Goal: Task Accomplishment & Management: Complete application form

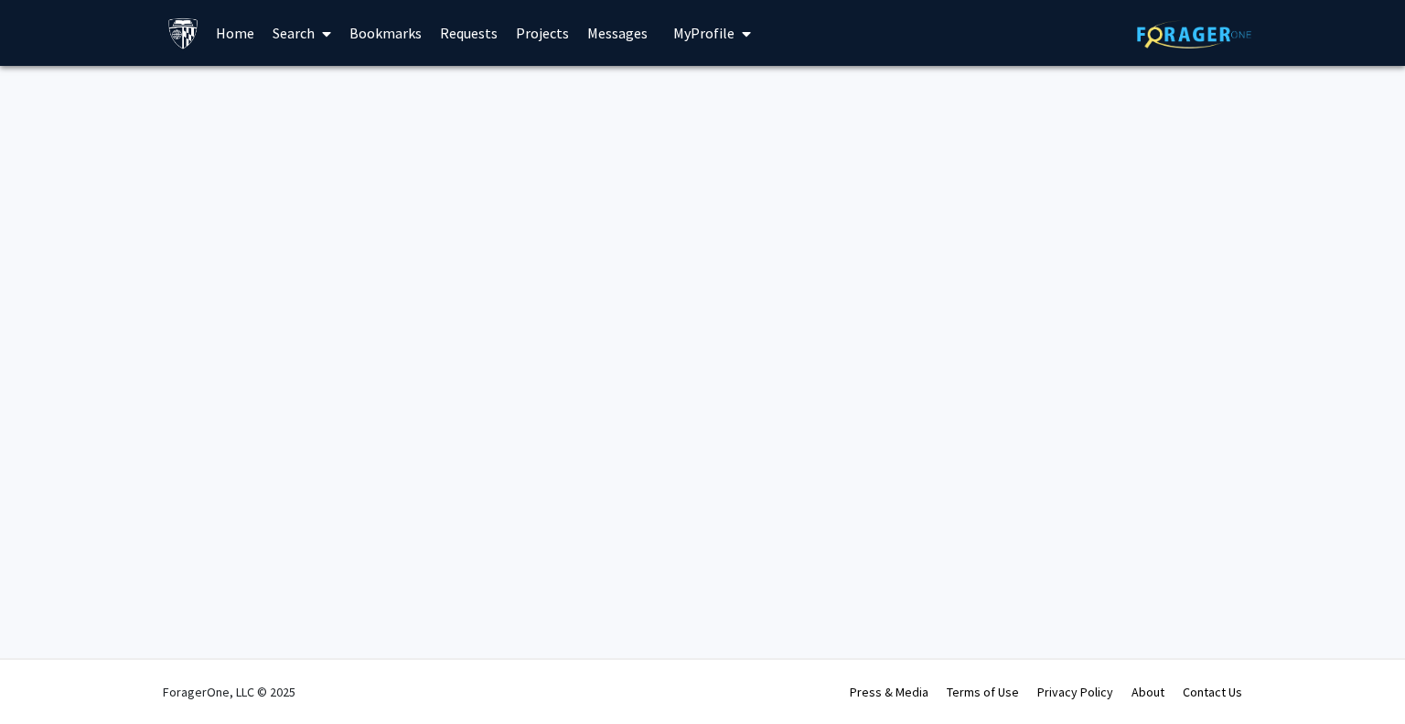
click at [1404, 476] on div "Skip navigation Home Search Bookmarks Requests Projects Messages My Profile [PE…" at bounding box center [702, 362] width 1405 height 724
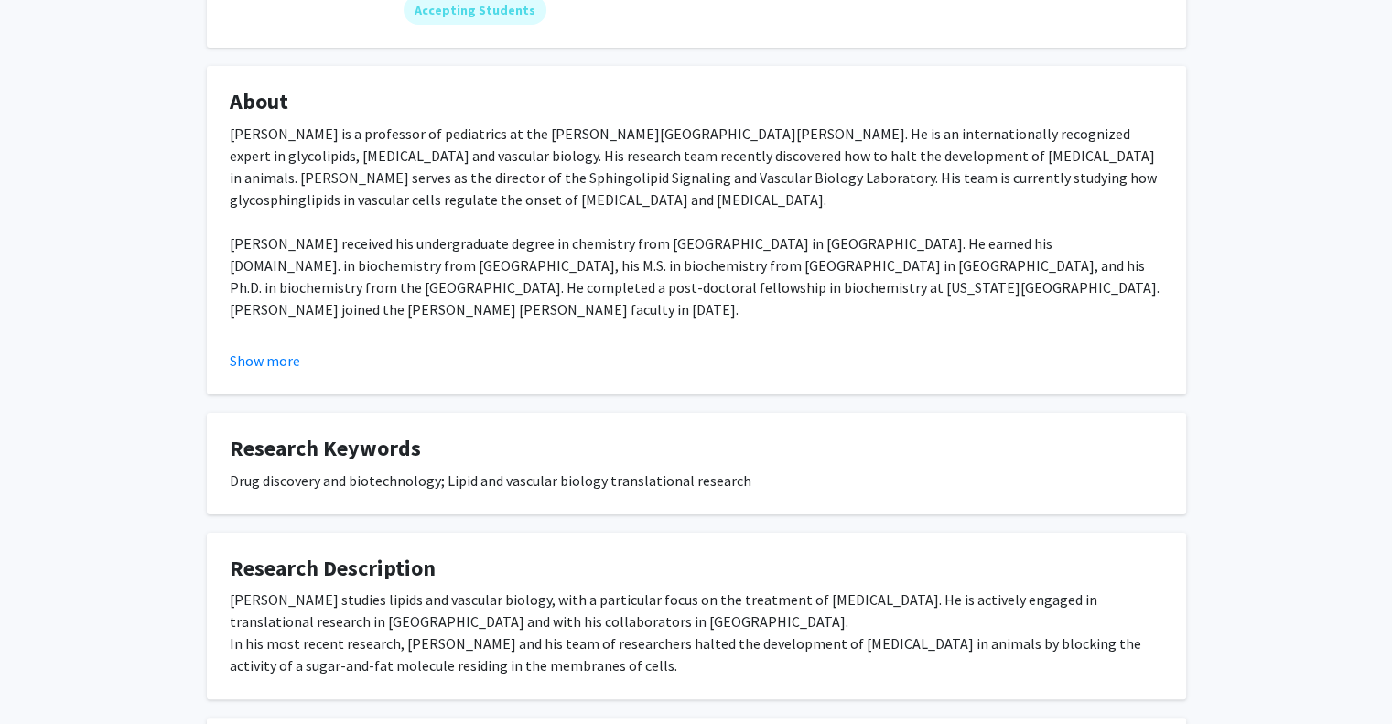
scroll to position [322, 0]
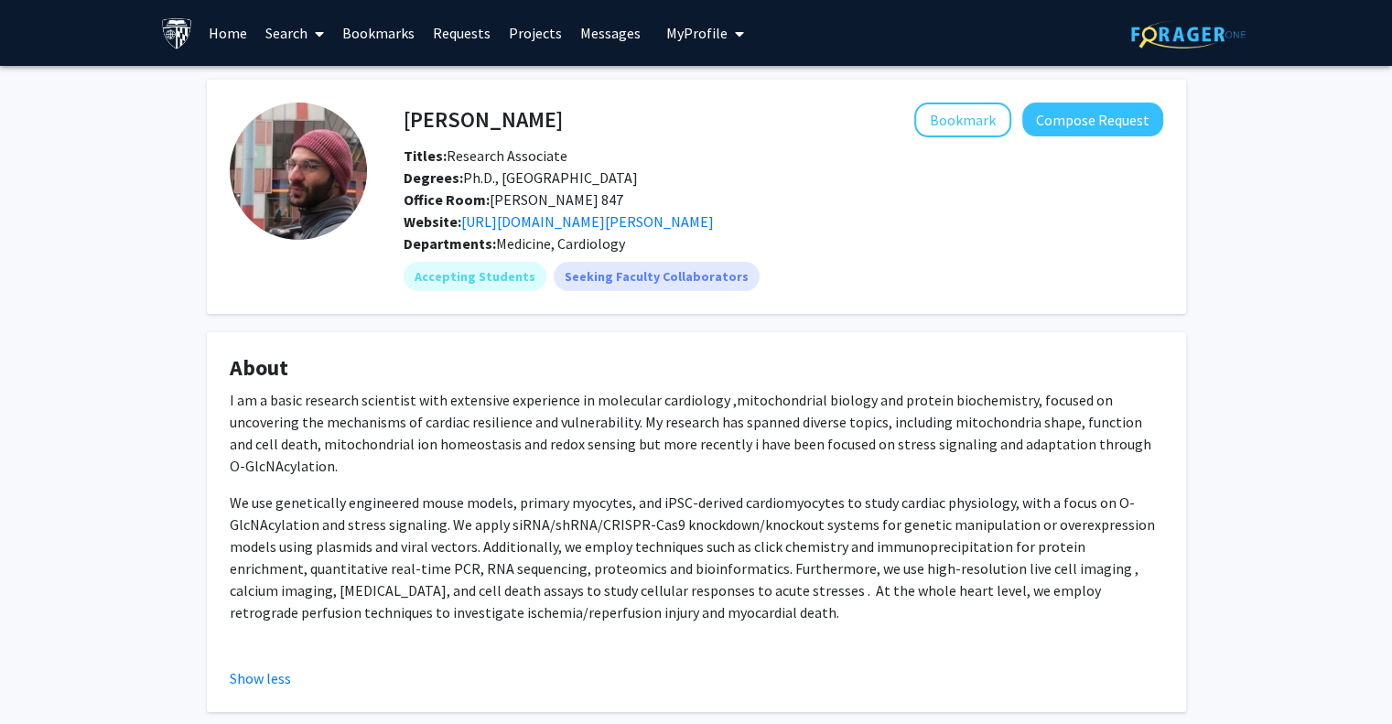
scroll to position [633, 0]
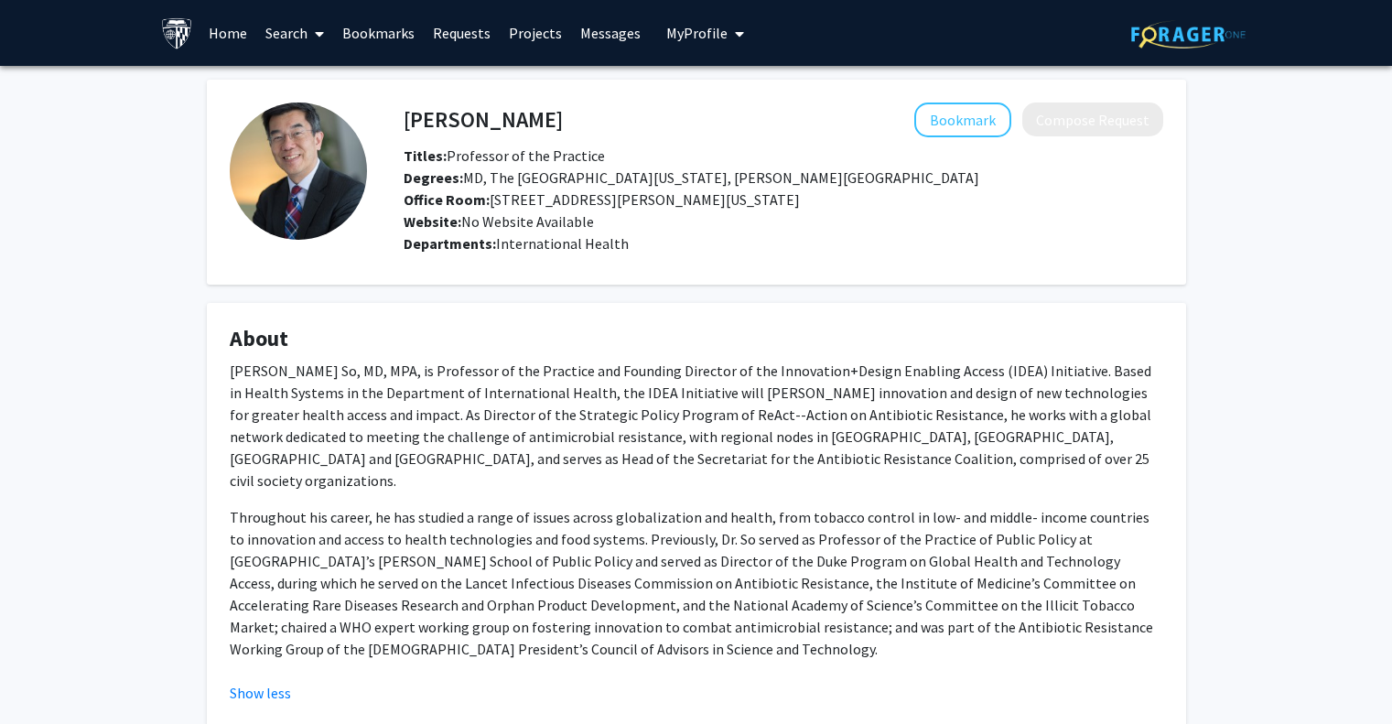
scroll to position [307, 0]
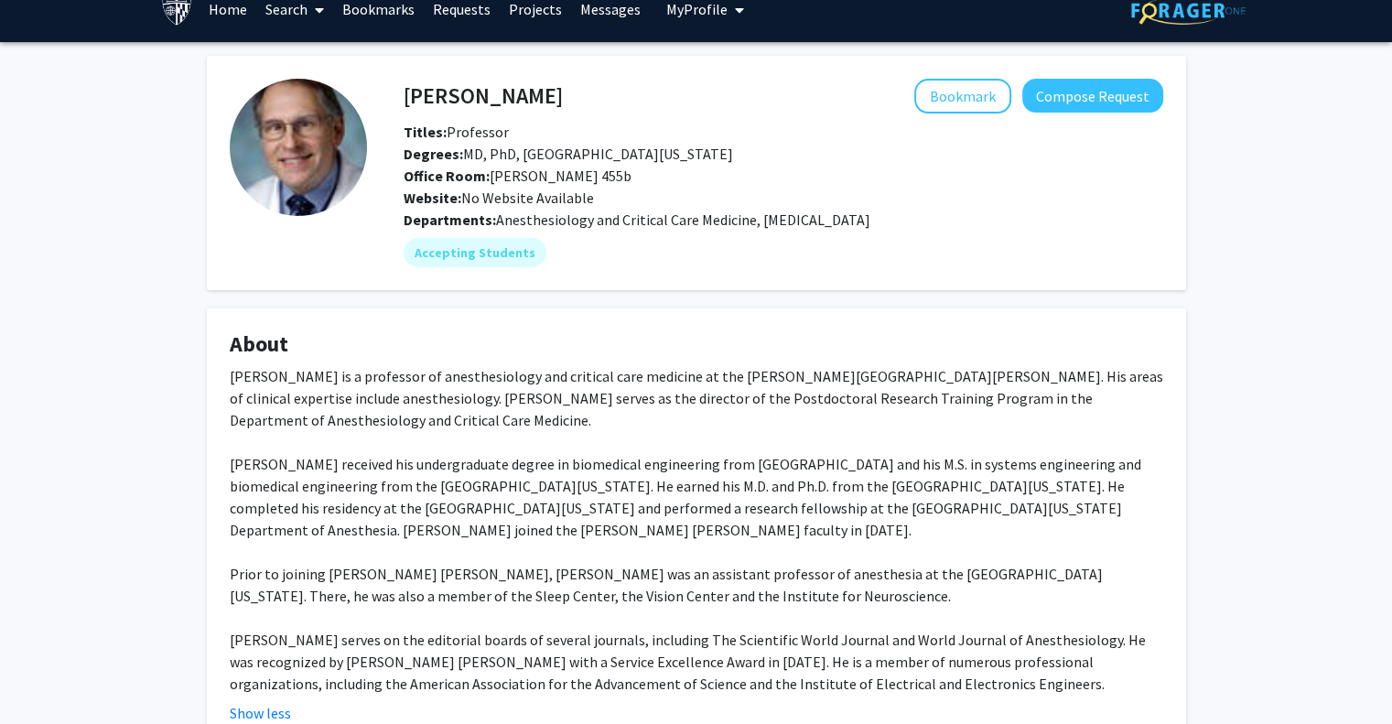
scroll to position [18, 0]
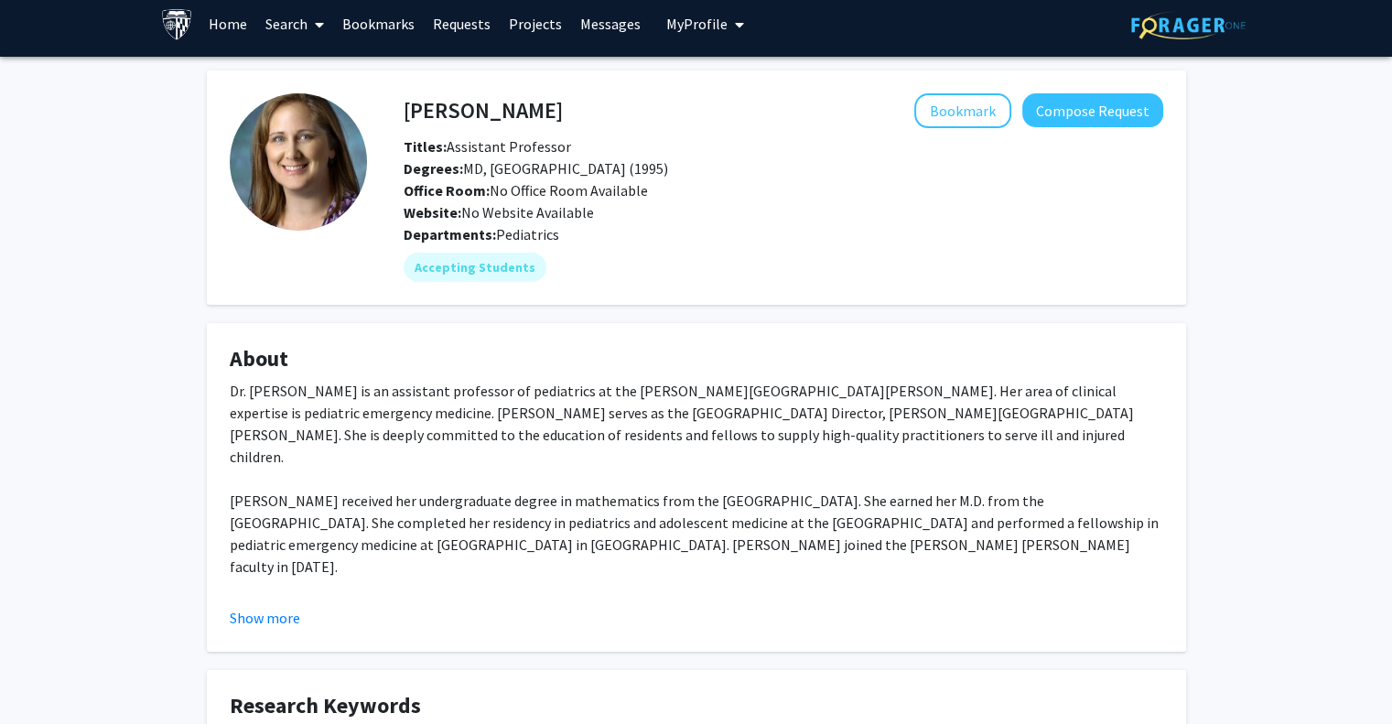
scroll to position [5, 0]
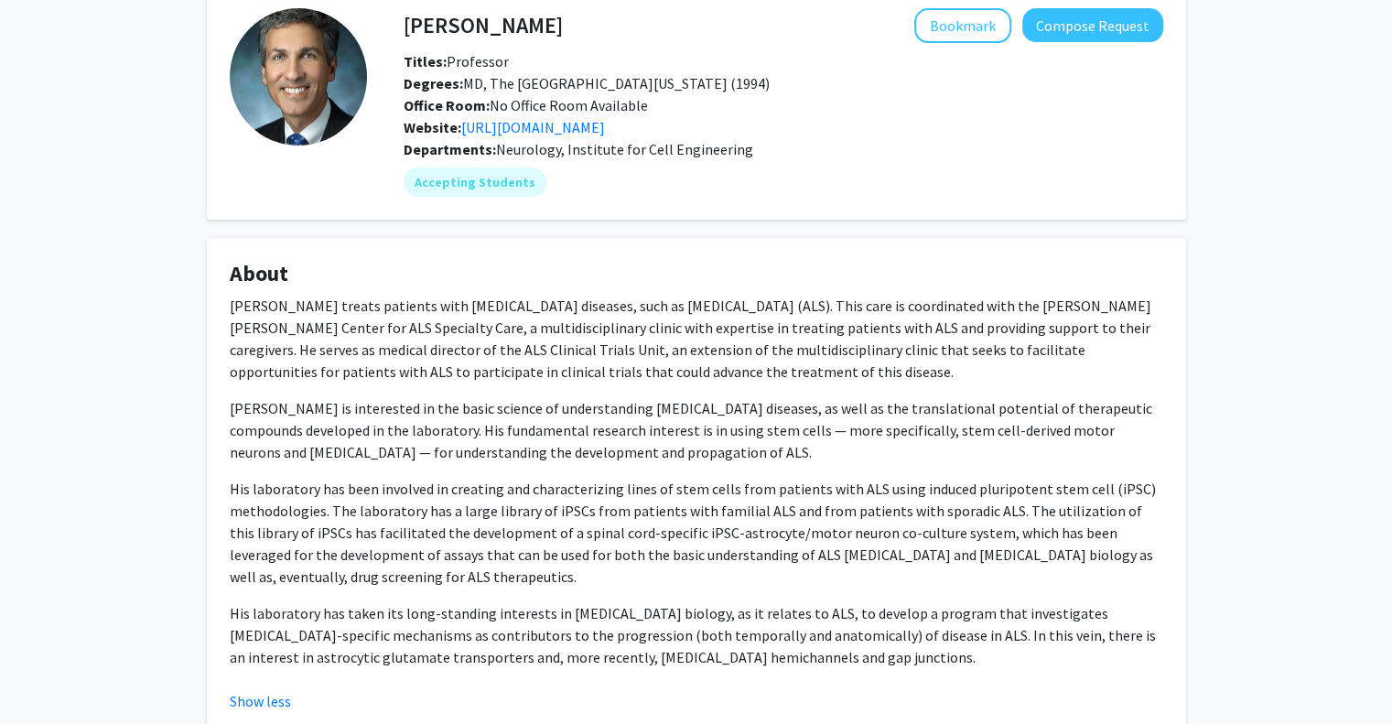
scroll to position [92, 0]
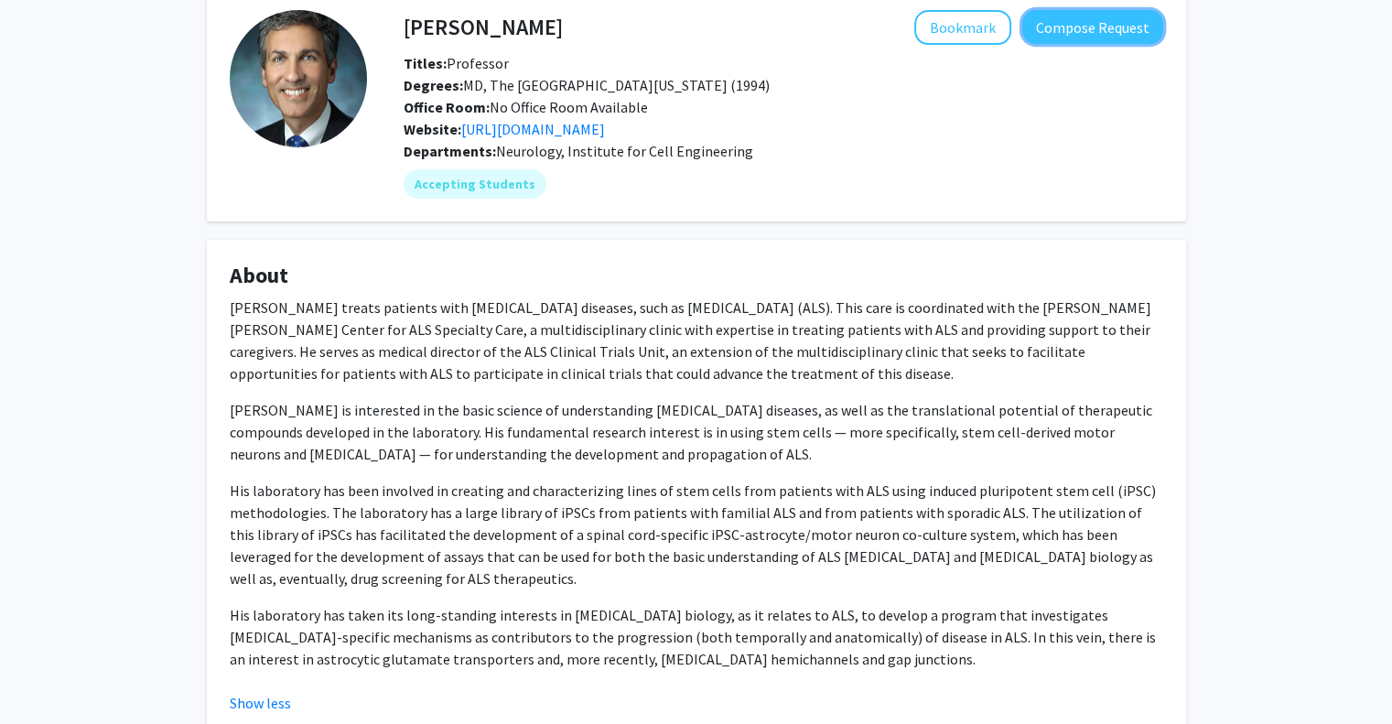
drag, startPoint x: 1063, startPoint y: 38, endPoint x: 1163, endPoint y: 240, distance: 225.5
click at [1163, 240] on div "Nicholas Maragakis Bookmark Compose Request Titles: Professor Degrees: MD, The …" at bounding box center [696, 583] width 1006 height 1193
drag, startPoint x: 1091, startPoint y: 15, endPoint x: 977, endPoint y: 130, distance: 161.7
click at [605, 130] on link "https://www.hopkinsmedicine.org/neurology_neurosurgery/research/labs/als_center/" at bounding box center [533, 129] width 144 height 18
drag, startPoint x: 1080, startPoint y: 16, endPoint x: 1028, endPoint y: 89, distance: 89.3
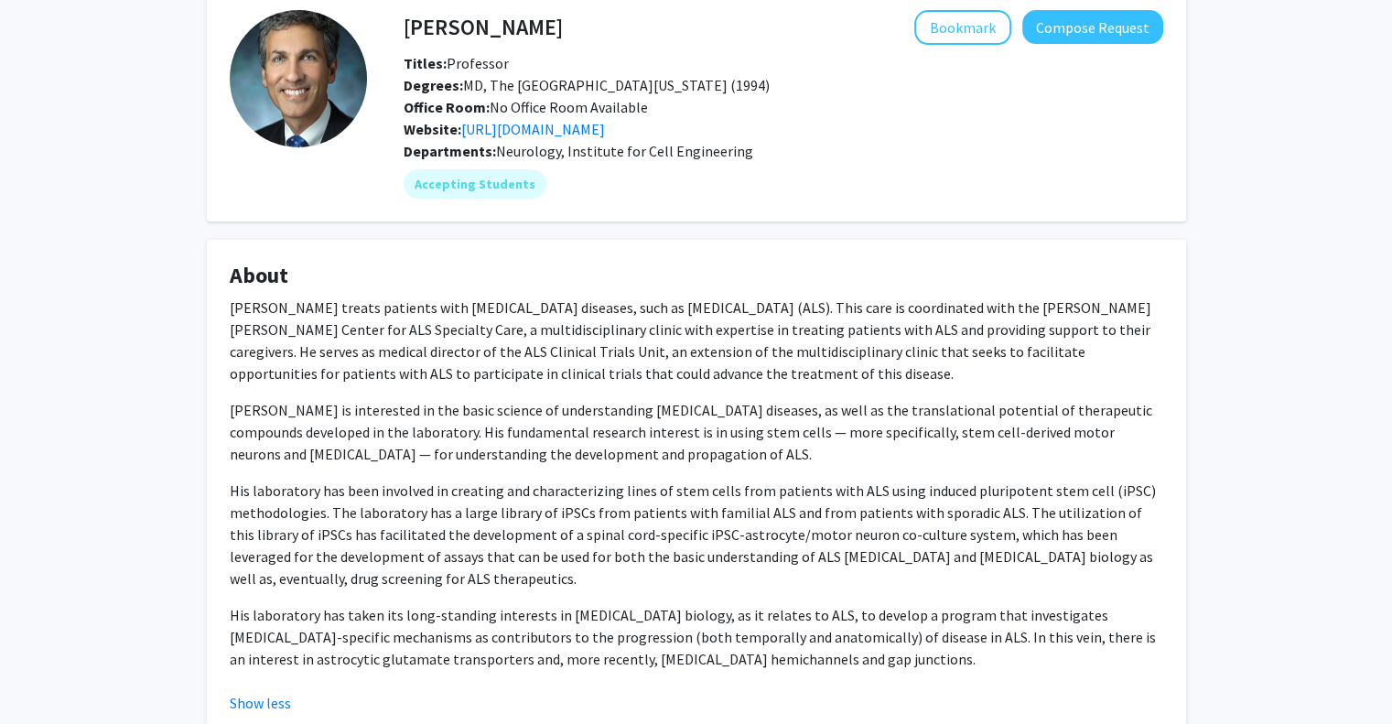
click at [1028, 89] on div "Degrees: MD, The University of Utah (1994)" at bounding box center [783, 85] width 787 height 22
click at [1072, 40] on button "Compose Request" at bounding box center [1092, 27] width 141 height 34
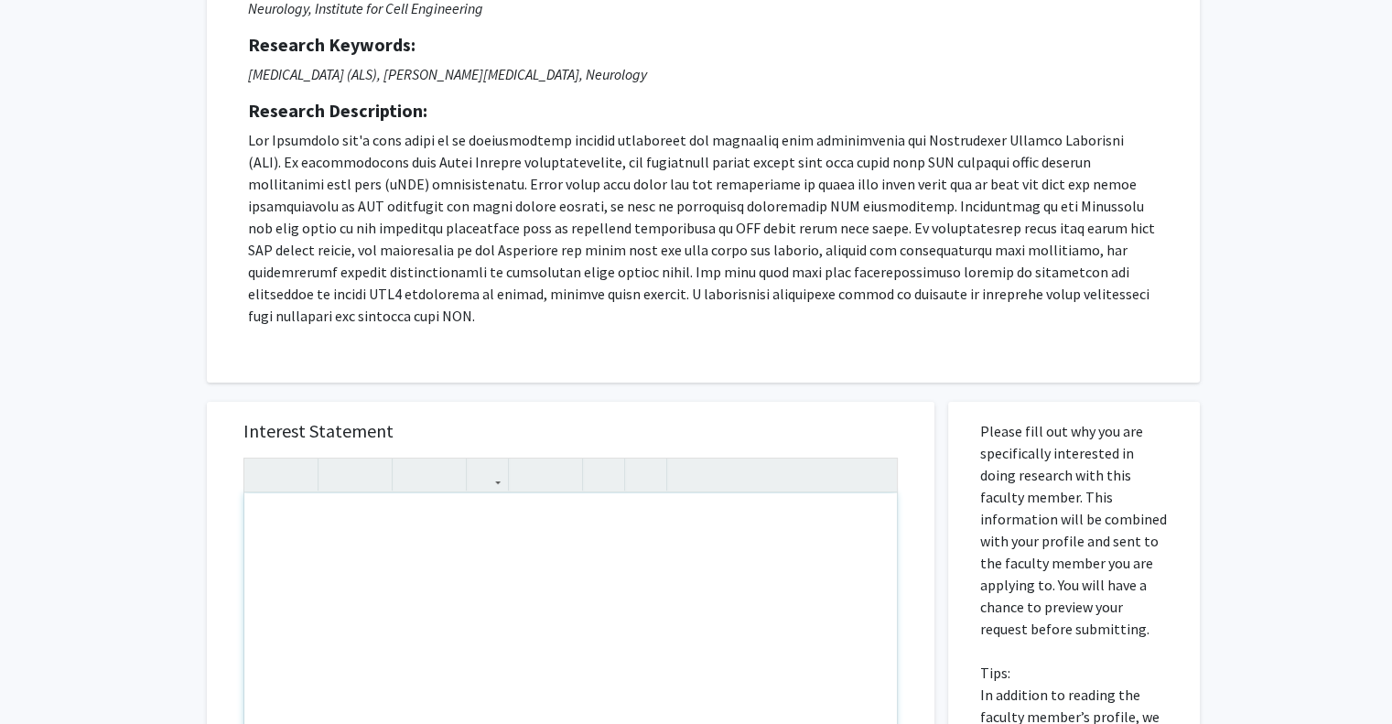
scroll to position [242, 0]
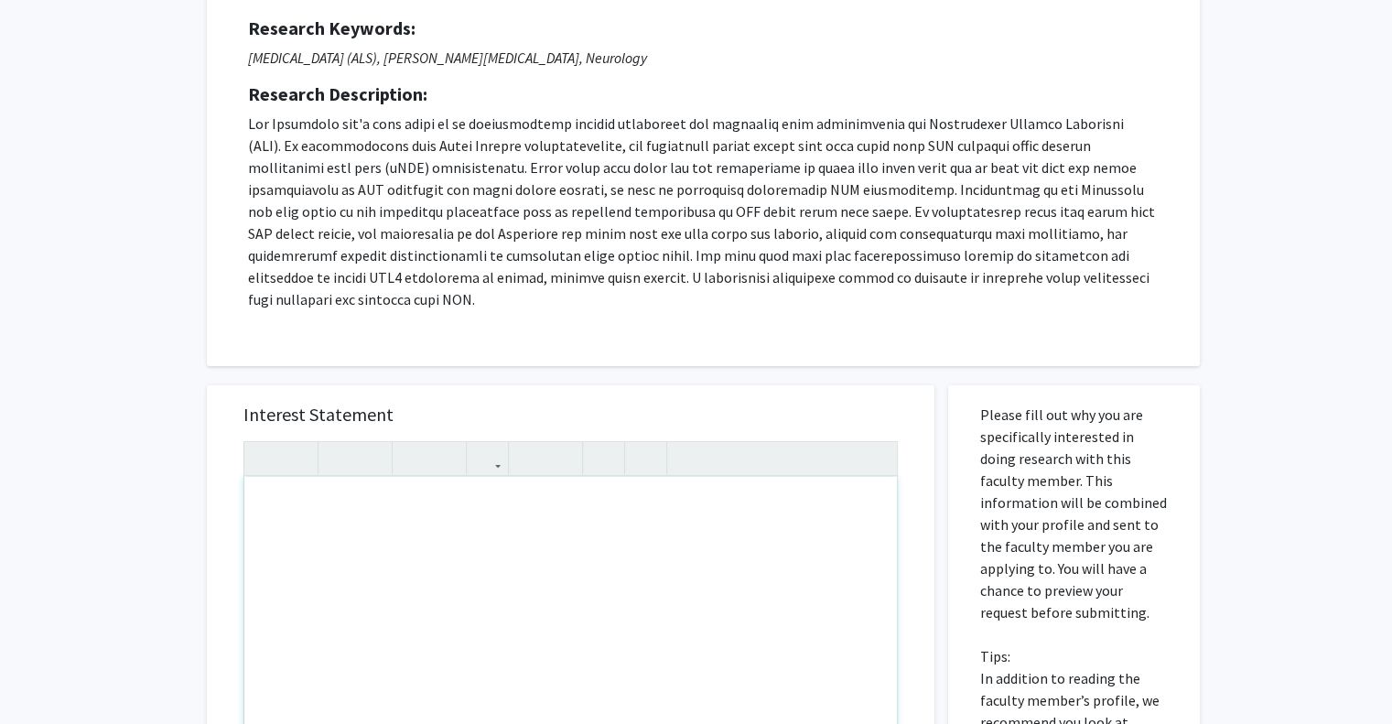
click at [599, 509] on div "Note to users with screen readers: Please press Alt+0 or Option+0 to deactivate…" at bounding box center [570, 686] width 652 height 419
paste div "Note to users with screen readers: Please press Alt+0 or Option+0 to deactivate…"
type textarea "<p>Hello Dr. Boss, </p> <p>I am a freshman at JHU majoring in Neuroscience and …"
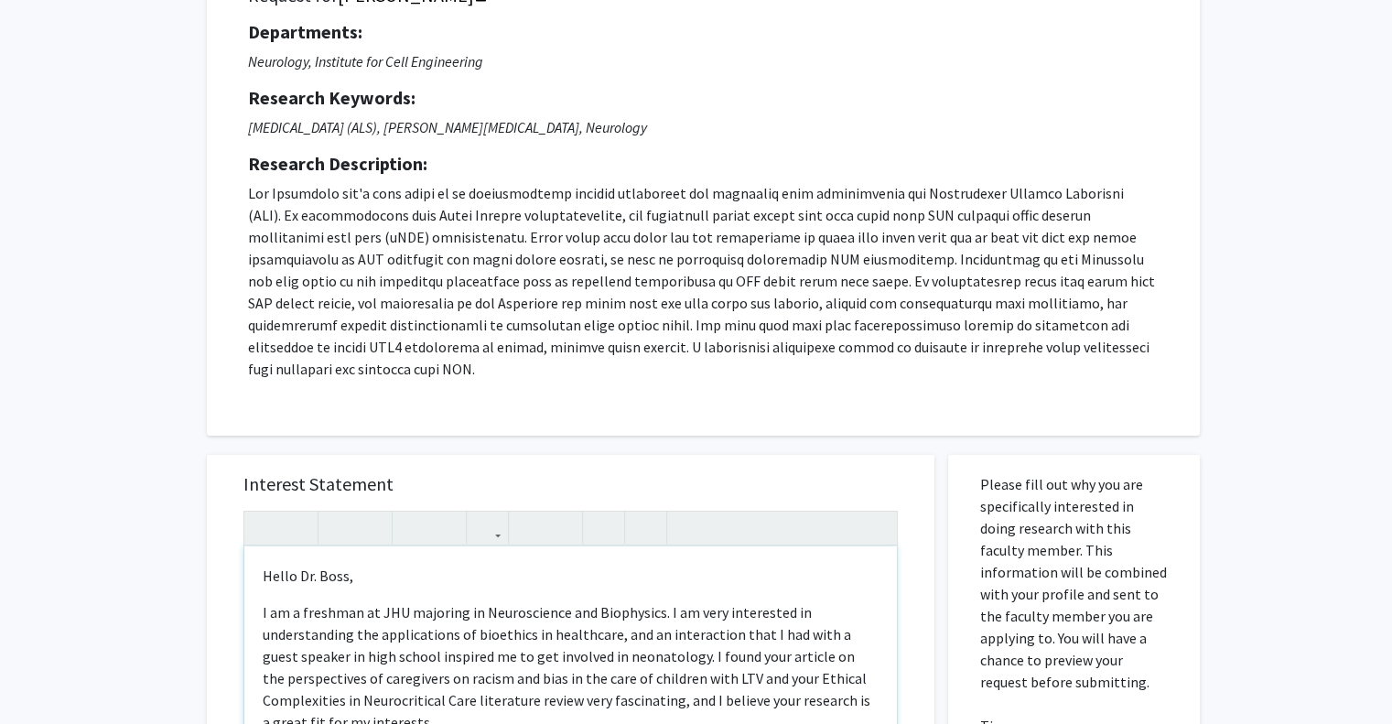
scroll to position [179, 0]
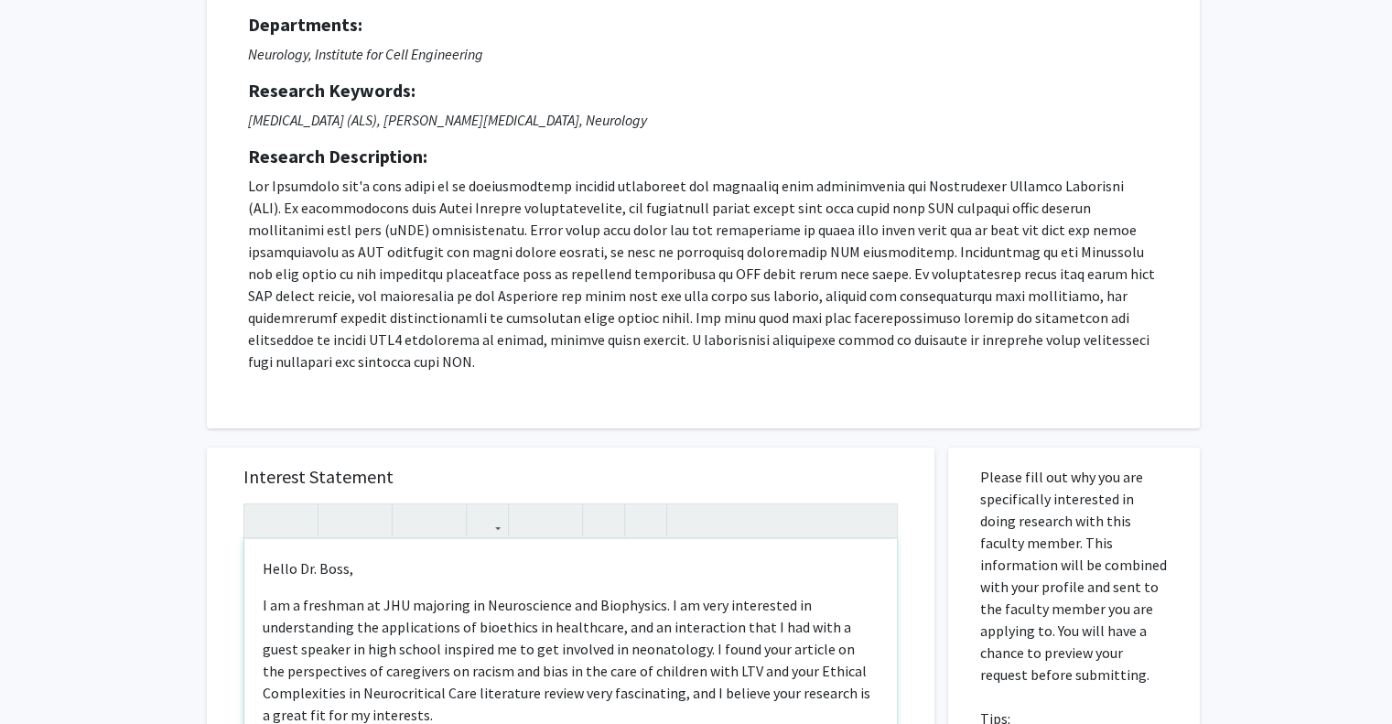
click at [335, 557] on p "Hello Dr. Boss," at bounding box center [571, 568] width 616 height 22
click at [481, 599] on p "I am a freshman at JHU majoring in Neuroscience and Biophysics. I am very inter…" at bounding box center [571, 660] width 616 height 132
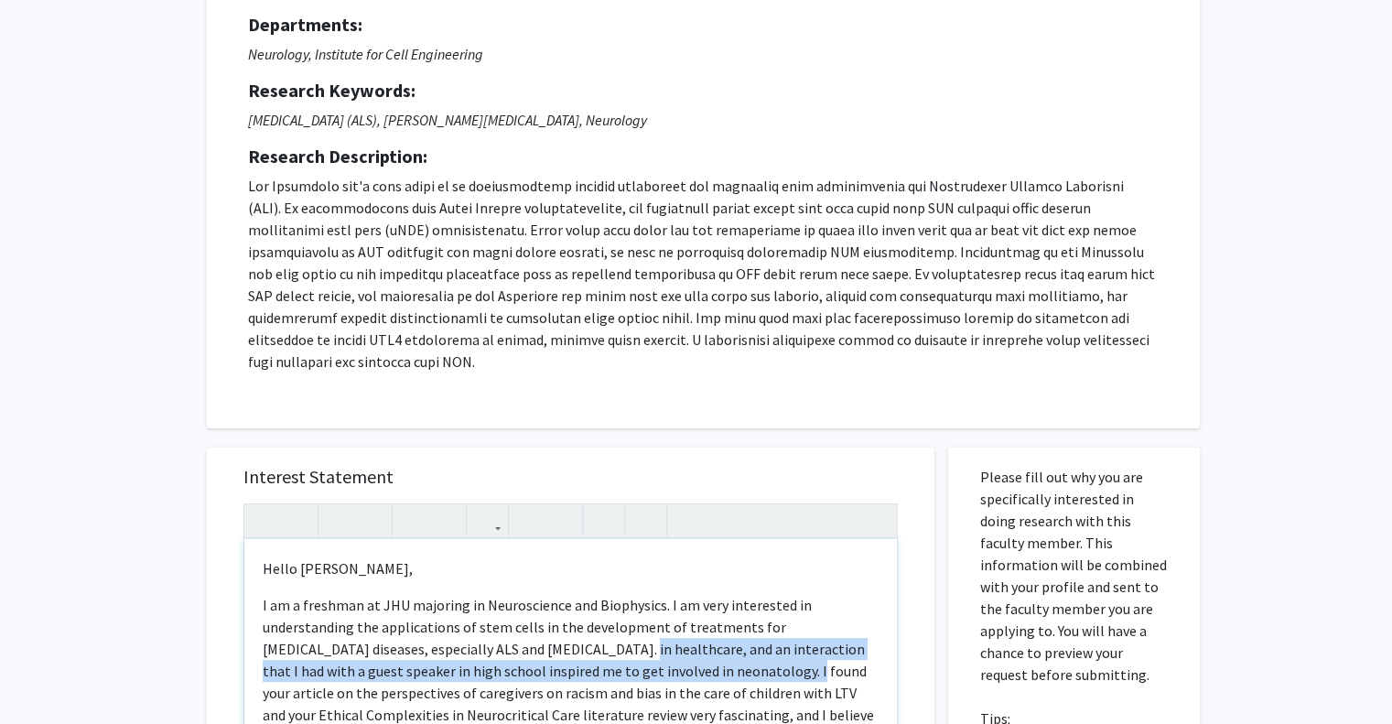
drag, startPoint x: 631, startPoint y: 625, endPoint x: 771, endPoint y: 648, distance: 141.8
click at [771, 648] on p "I am a freshman at JHU majoring in Neuroscience and Biophysics. I am very inter…" at bounding box center [571, 671] width 616 height 154
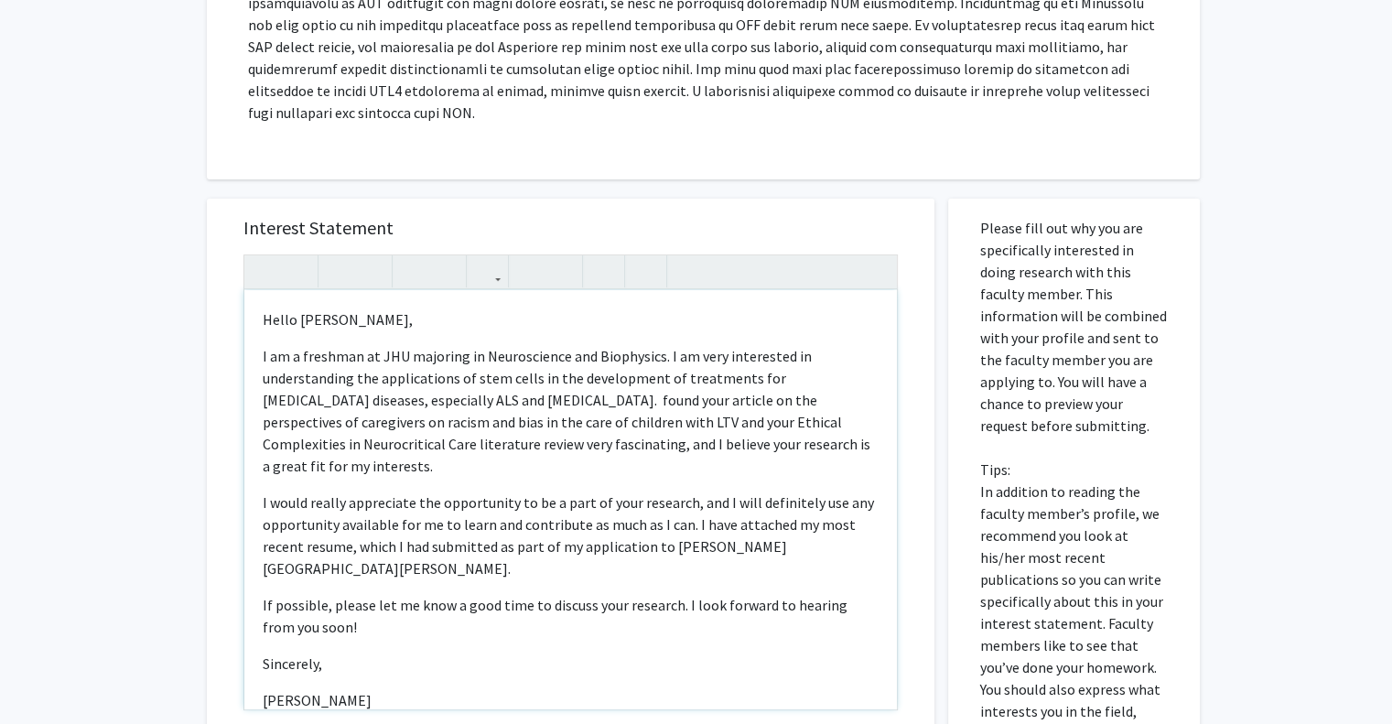
scroll to position [494, 0]
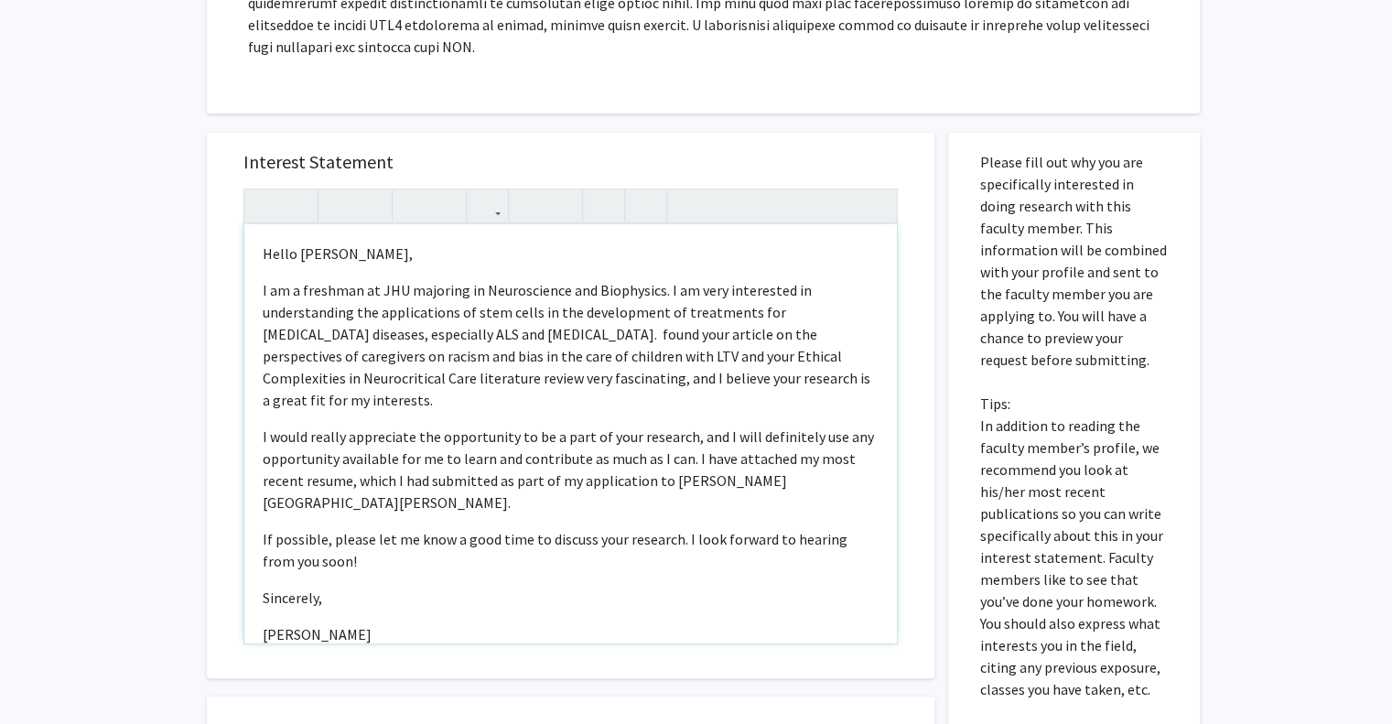
click at [259, 417] on div "Hello Dr. Maragakis,   I am a freshman at JHU majoring in Neuroscience and Bi…" at bounding box center [570, 433] width 652 height 419
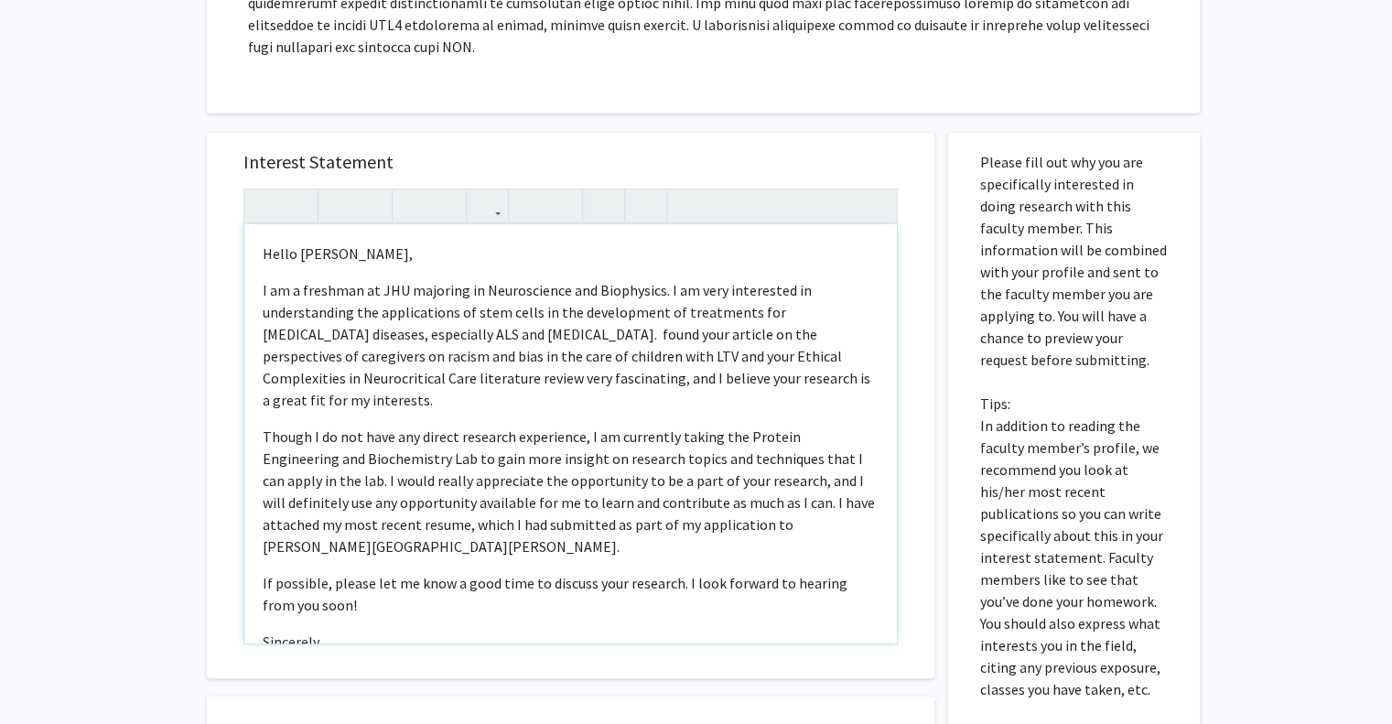
click at [806, 572] on p "If possible, please let me know a good time to discuss your research. I look fo…" at bounding box center [571, 594] width 616 height 44
click at [633, 317] on p "I am a freshman at JHU majoring in Neuroscience and Biophysics. I am very inter…" at bounding box center [571, 345] width 616 height 132
drag, startPoint x: 256, startPoint y: 333, endPoint x: 523, endPoint y: 353, distance: 267.9
drag, startPoint x: 523, startPoint y: 353, endPoint x: 584, endPoint y: 371, distance: 63.1
click at [584, 371] on p "I am a freshman at JHU majoring in Neuroscience and Biophysics. I am very inter…" at bounding box center [571, 345] width 616 height 132
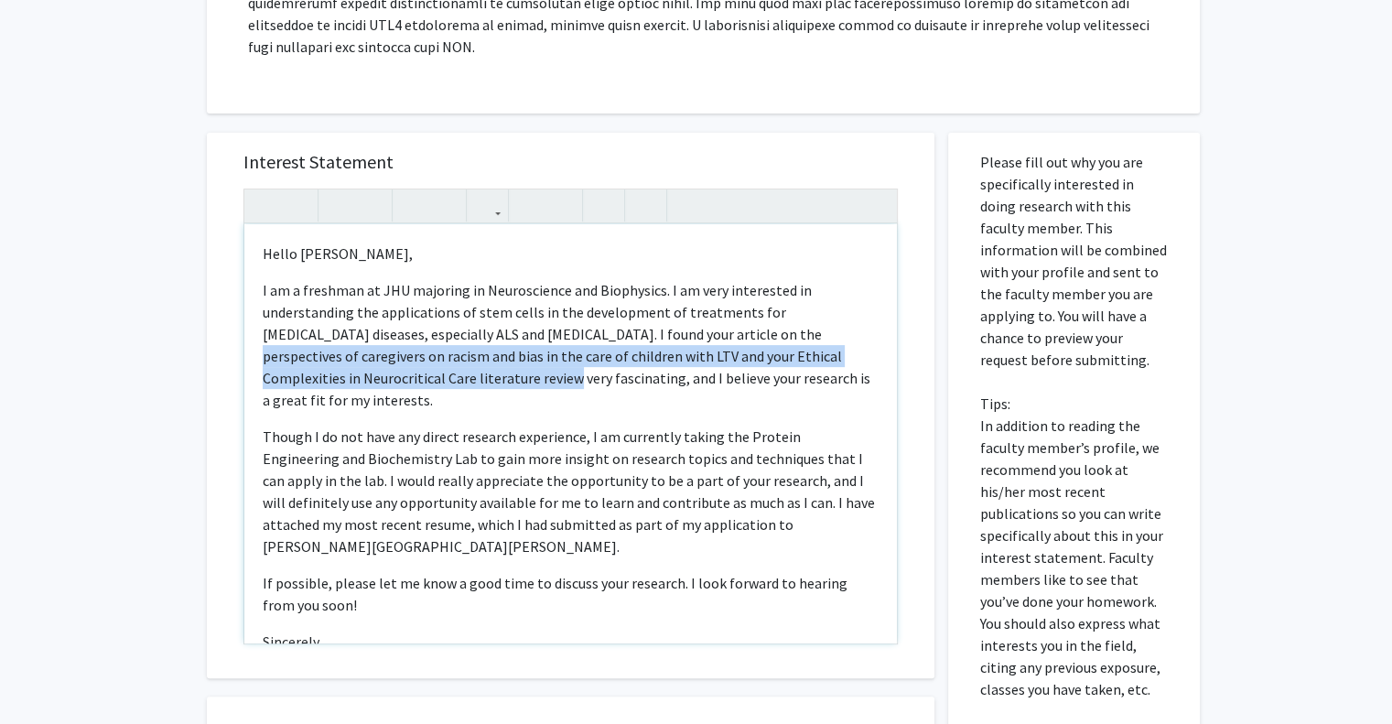
drag, startPoint x: 571, startPoint y: 357, endPoint x: 258, endPoint y: 338, distance: 313.5
click at [258, 338] on div "Hello Dr. Maragakis,   I am a freshman at JHU majoring in Neuroscience and Bi…" at bounding box center [570, 433] width 652 height 419
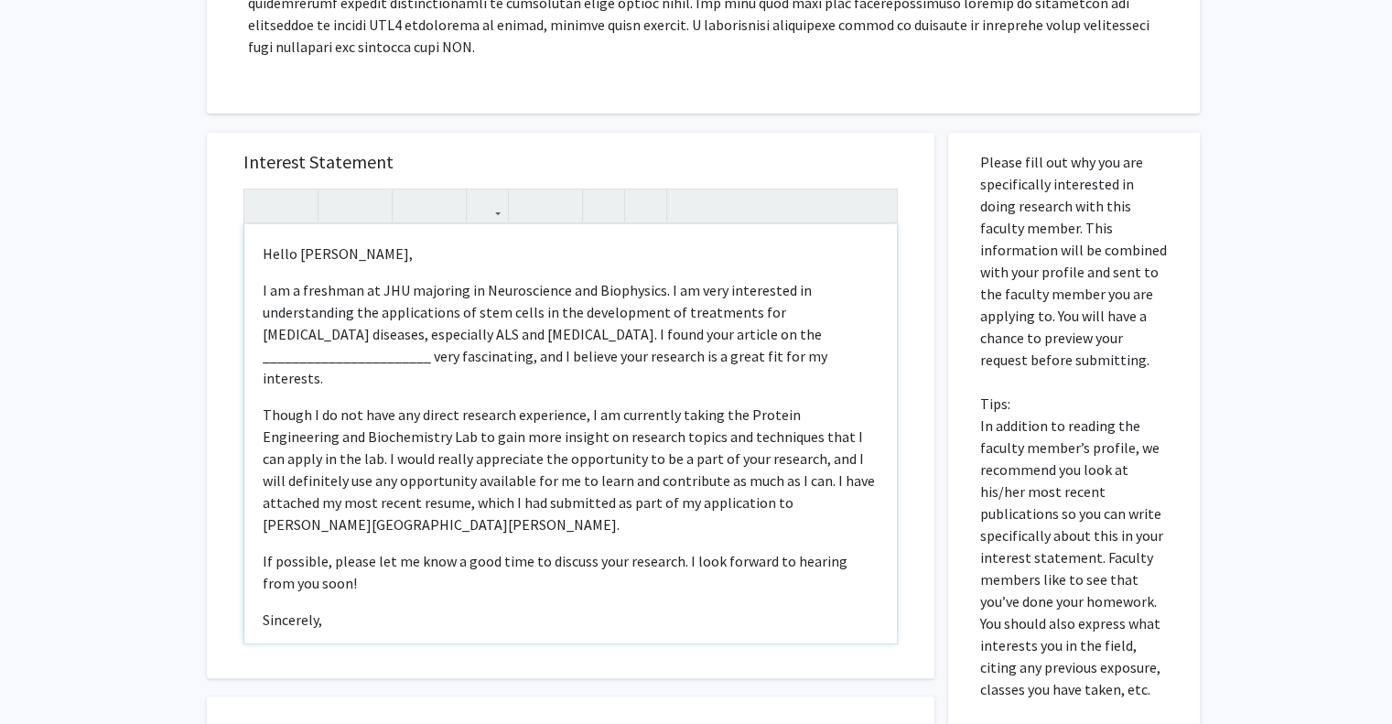
click at [399, 354] on p "I am a freshman at JHU majoring in Neuroscience and Biophysics. I am very inter…" at bounding box center [571, 334] width 616 height 110
click at [373, 338] on p "I am a freshman at JHU majoring in Neuroscience and Biophysics. I am very inter…" at bounding box center [571, 334] width 616 height 110
type textarea "<p>Hello Dr. Maragakis, </p> <p>I am a freshman at JHU majoring in Neuroscience…"
click at [446, 403] on p "Though I do not have any direct research experience, I am currently taking the …" at bounding box center [571, 469] width 616 height 132
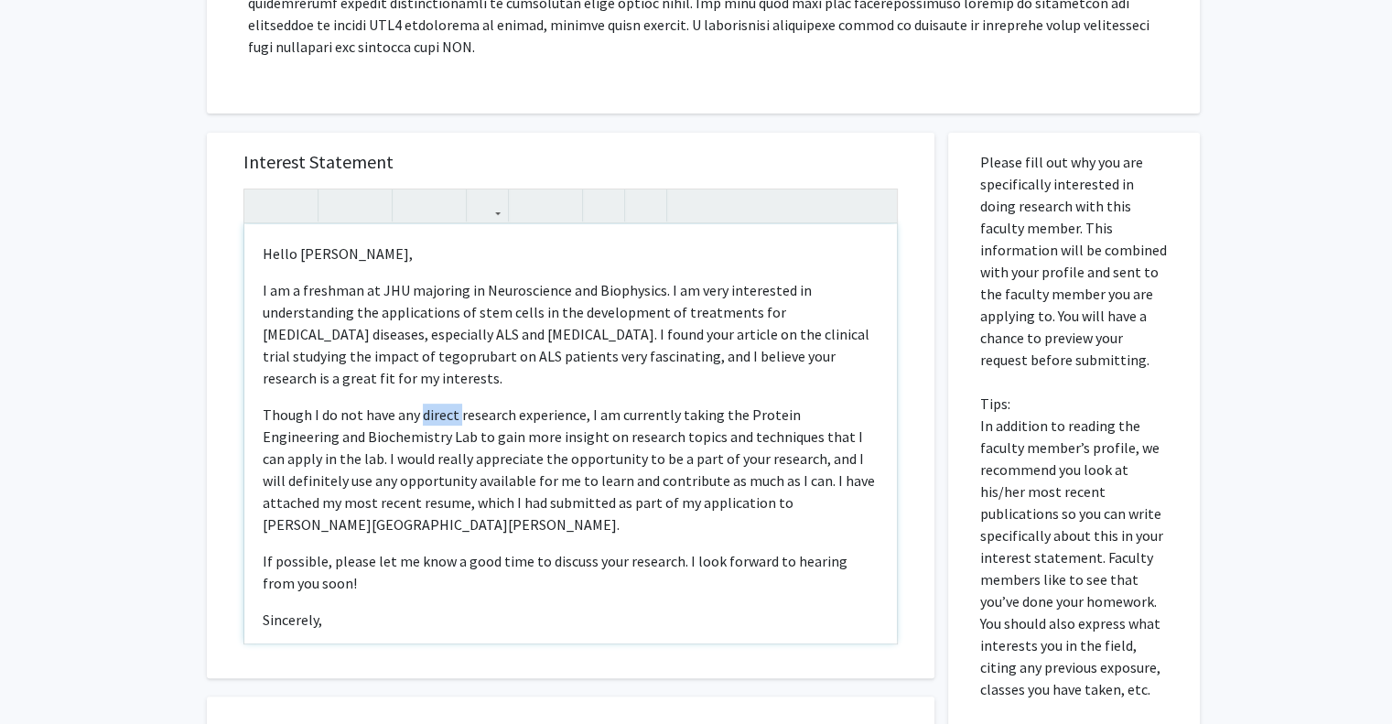
click at [446, 403] on p "Though I do not have any direct research experience, I am currently taking the …" at bounding box center [571, 469] width 616 height 132
click at [820, 550] on p "If possible, please let me know a good time to discuss your research. I look fo…" at bounding box center [571, 572] width 616 height 44
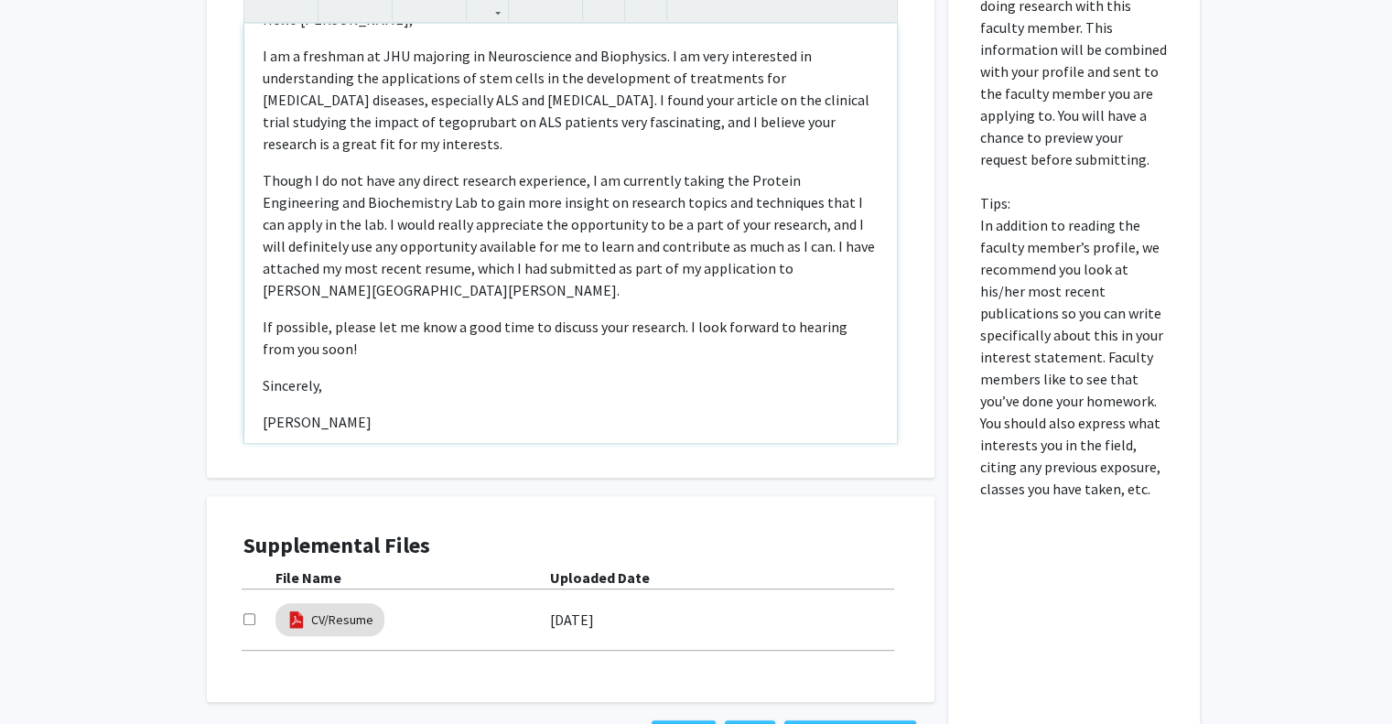
scroll to position [717, 0]
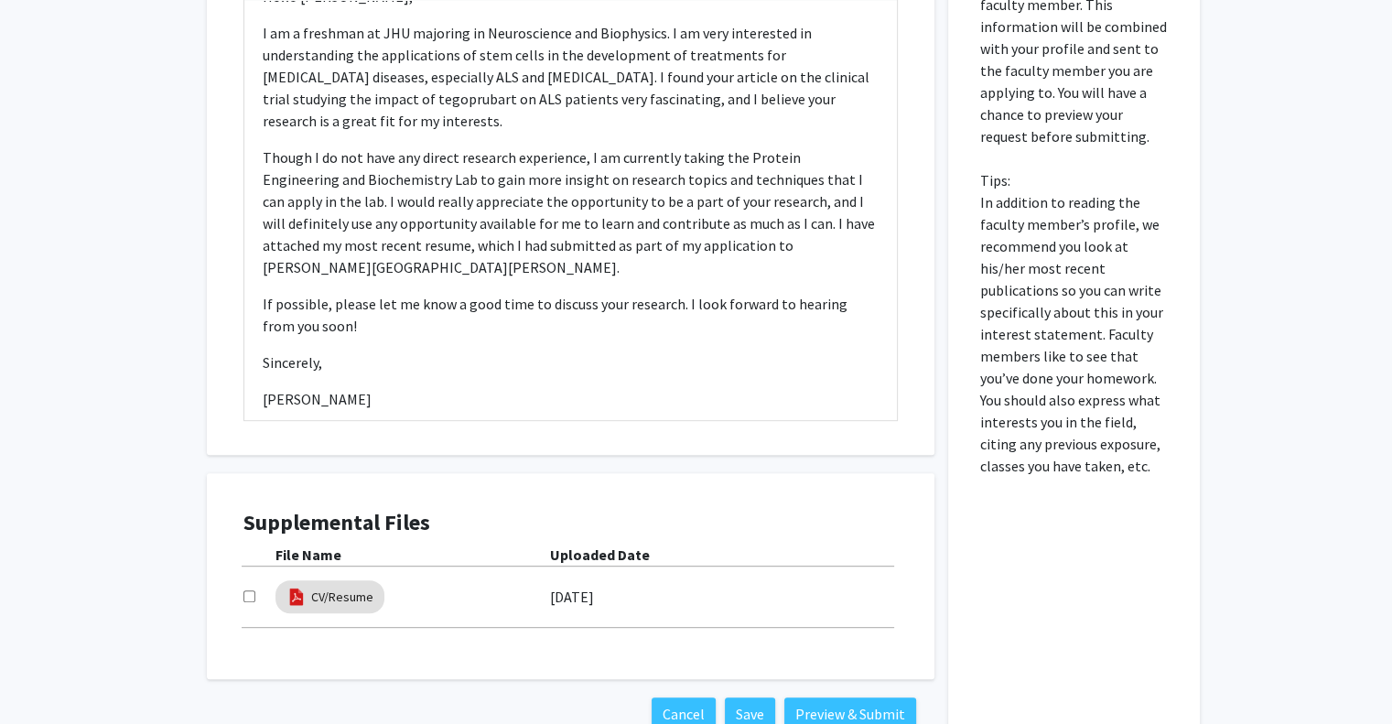
click at [240, 571] on div "Supplemental Files File Name Uploaded Date CV/Resume 09/16/2025" at bounding box center [570, 575] width 691 height 169
click at [250, 590] on input "checkbox" at bounding box center [249, 596] width 12 height 12
checkbox input "true"
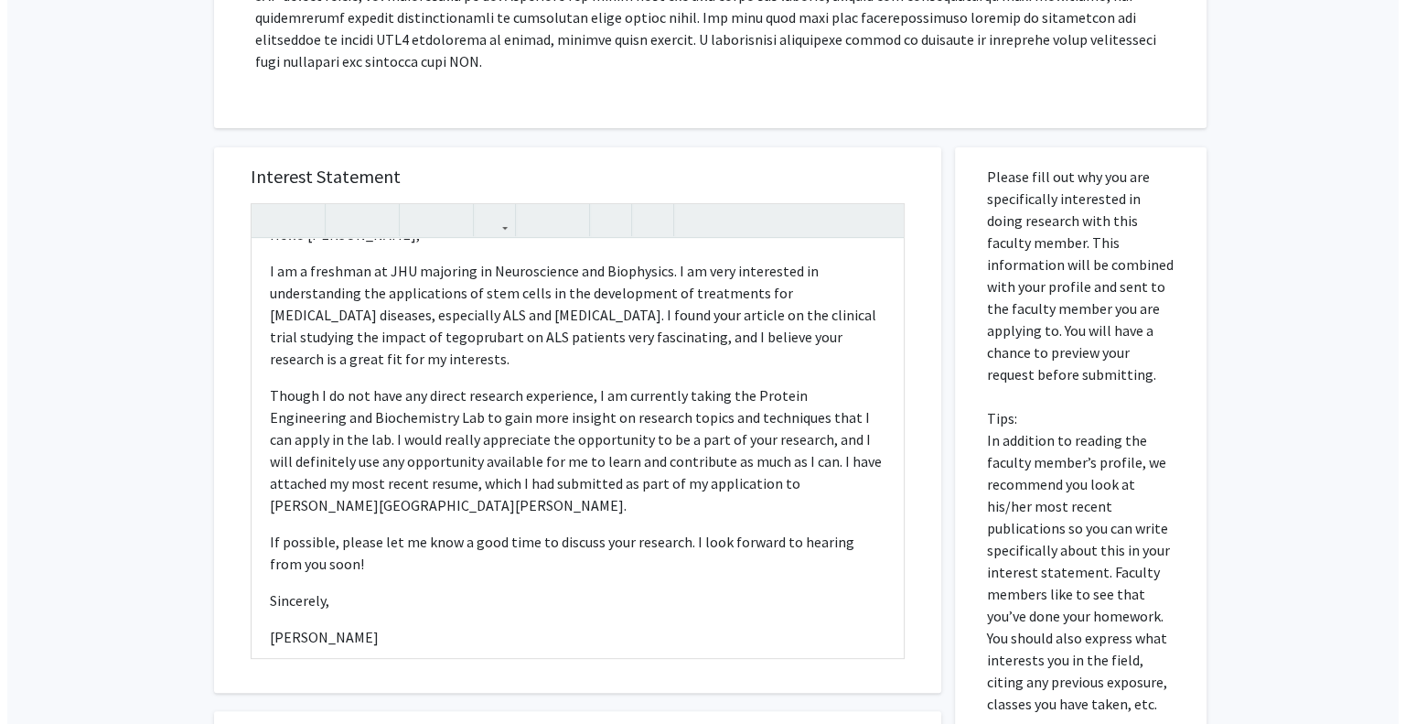
scroll to position [815, 0]
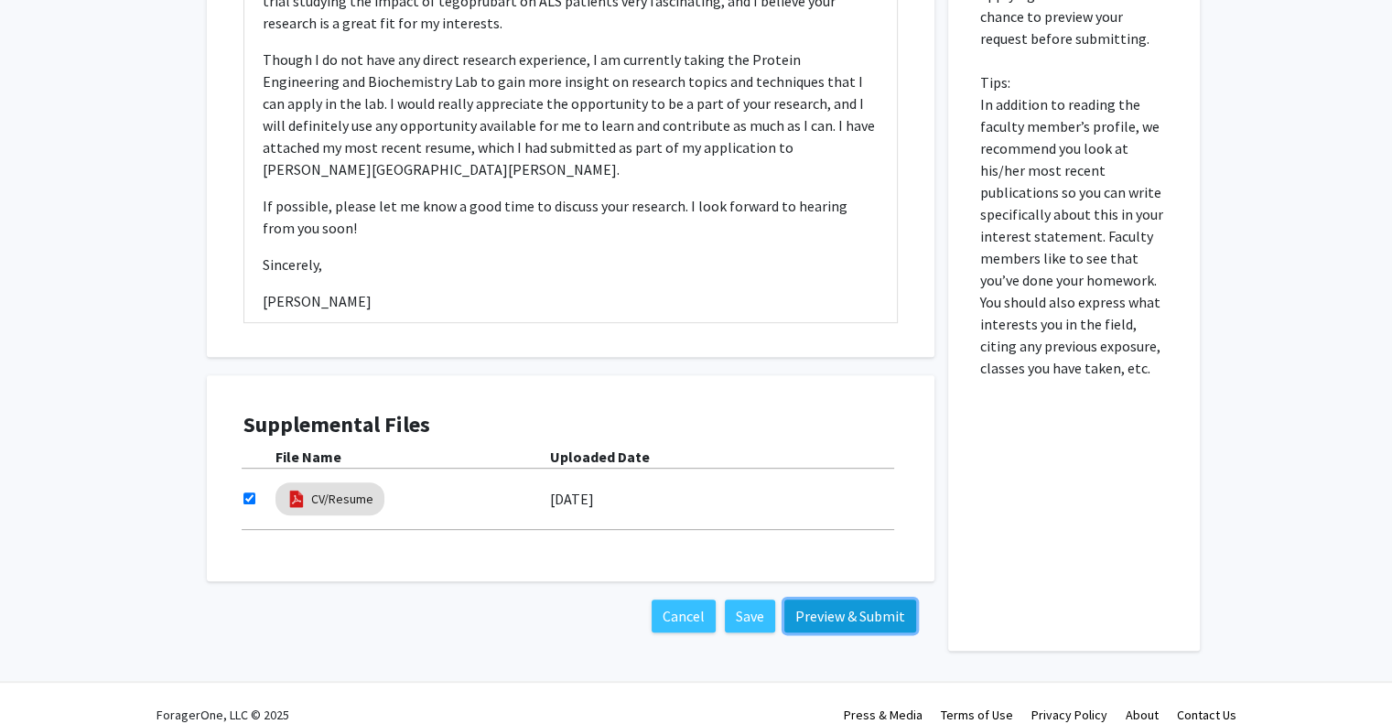
click at [852, 599] on button "Preview & Submit" at bounding box center [850, 615] width 132 height 33
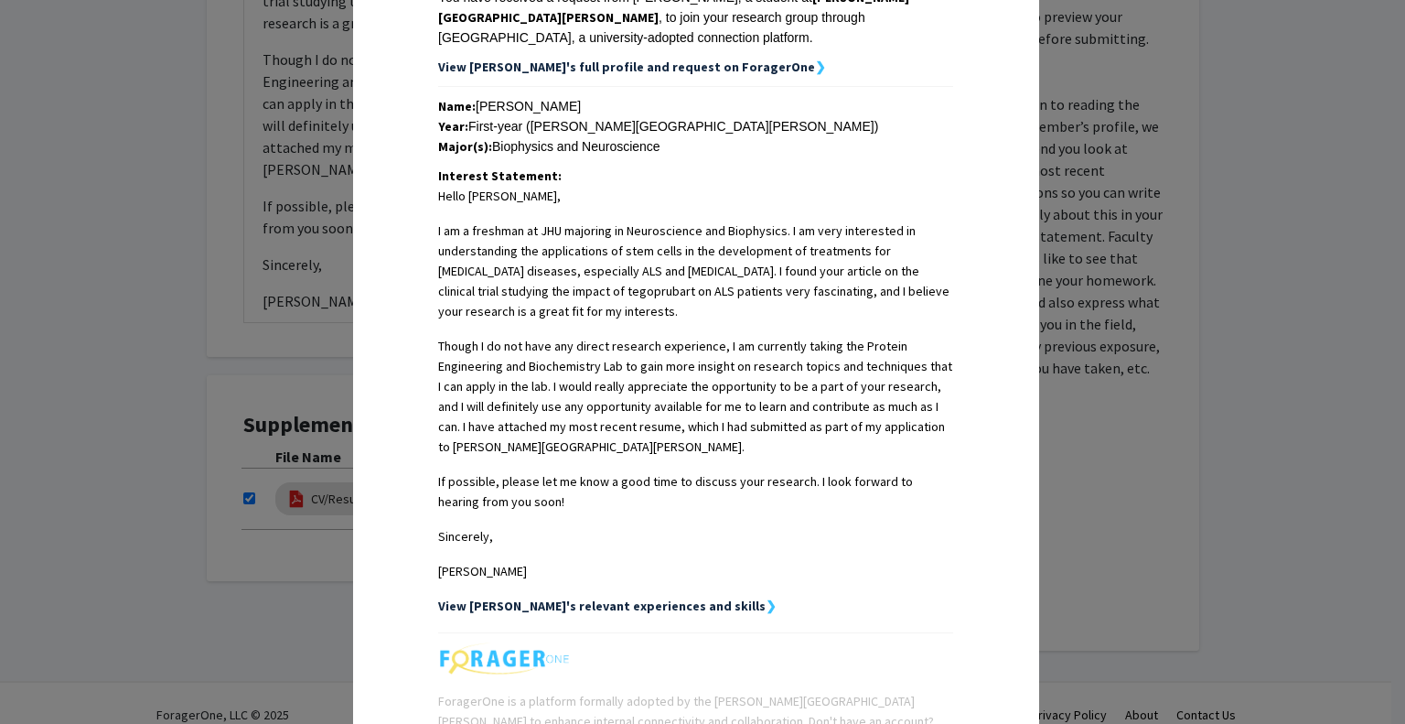
scroll to position [403, 0]
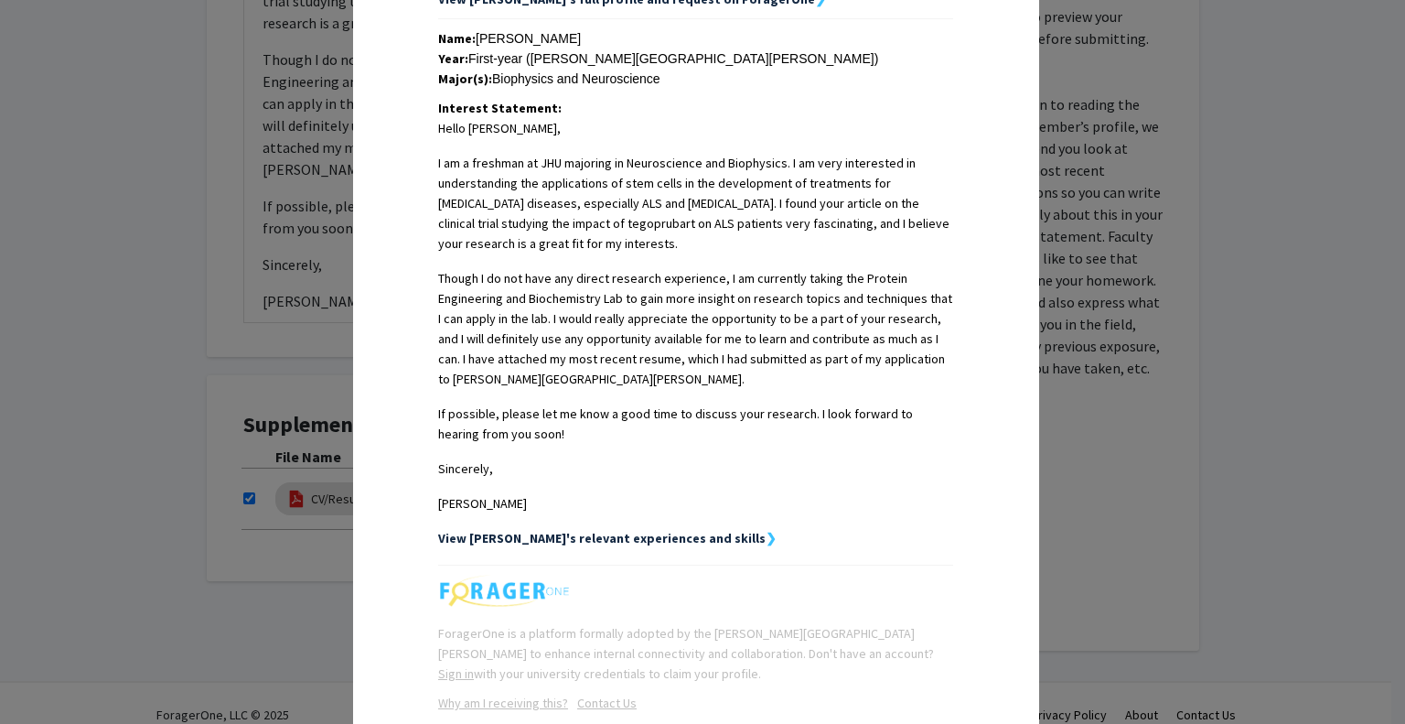
drag, startPoint x: 427, startPoint y: 127, endPoint x: 567, endPoint y: 508, distance: 405.6
click at [567, 508] on td "Name: Ishanvi Karthikeyan Year: First-year (Johns Hopkins University) Major(s):…" at bounding box center [696, 291] width 588 height 545
copy span "Hello Dr. Maragakis, I am a freshman at JHU majoring in Neuroscience and Biophy…"
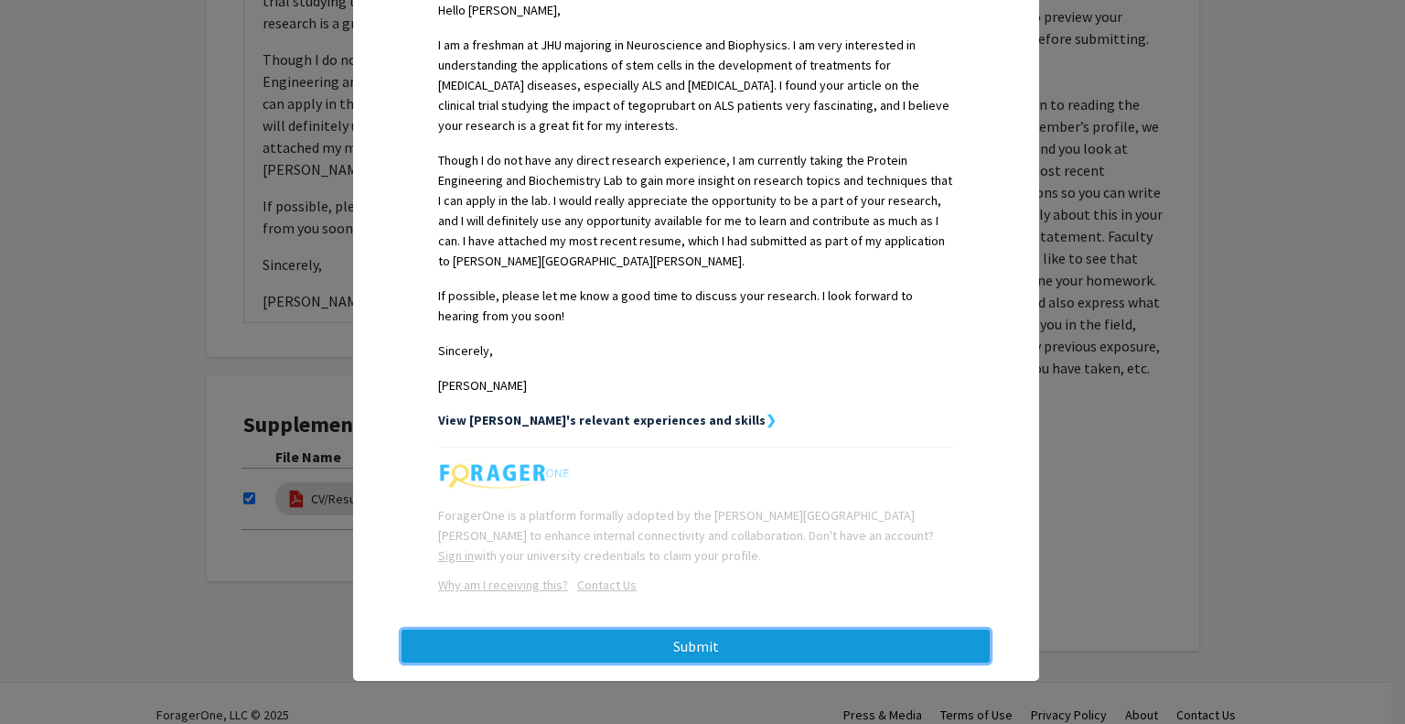
click at [750, 641] on button "Submit" at bounding box center [696, 645] width 588 height 33
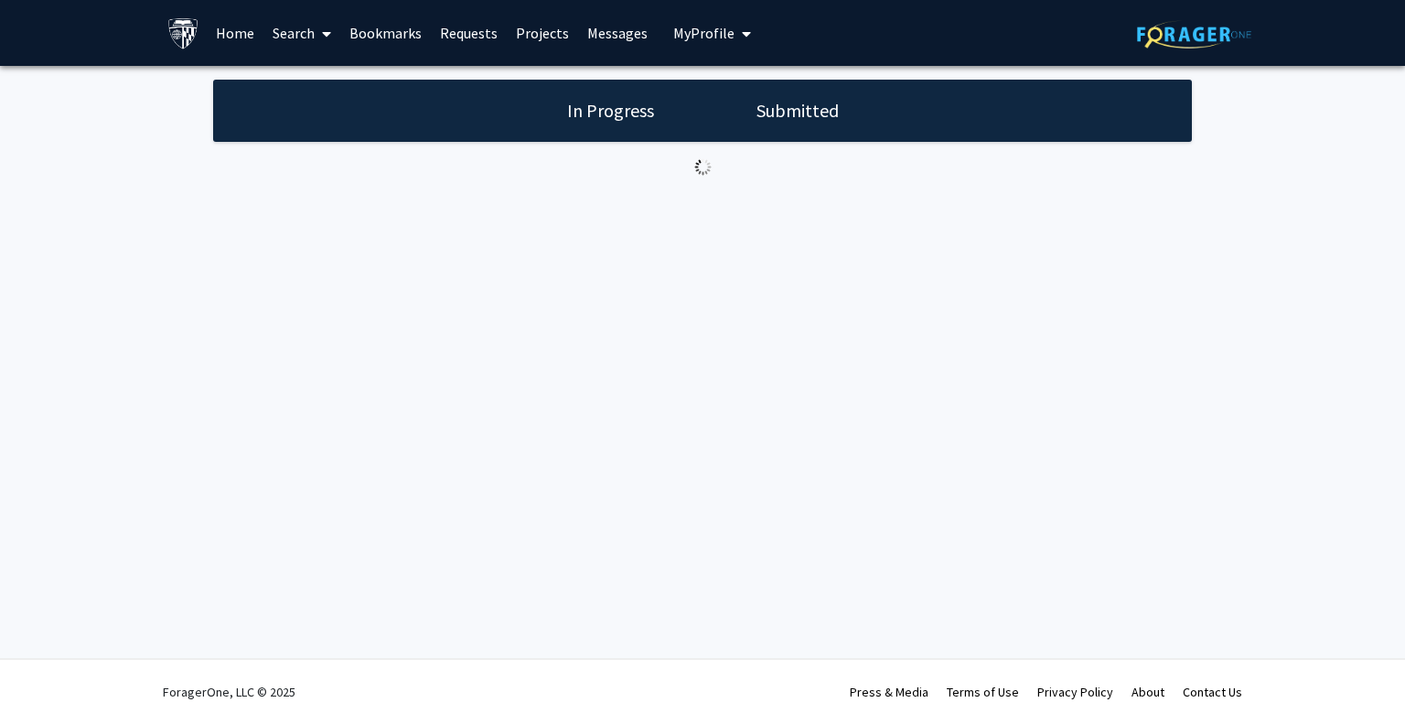
click at [732, 292] on div "Skip navigation Home Search Bookmarks Requests Projects Messages My Profile Ish…" at bounding box center [702, 362] width 1405 height 724
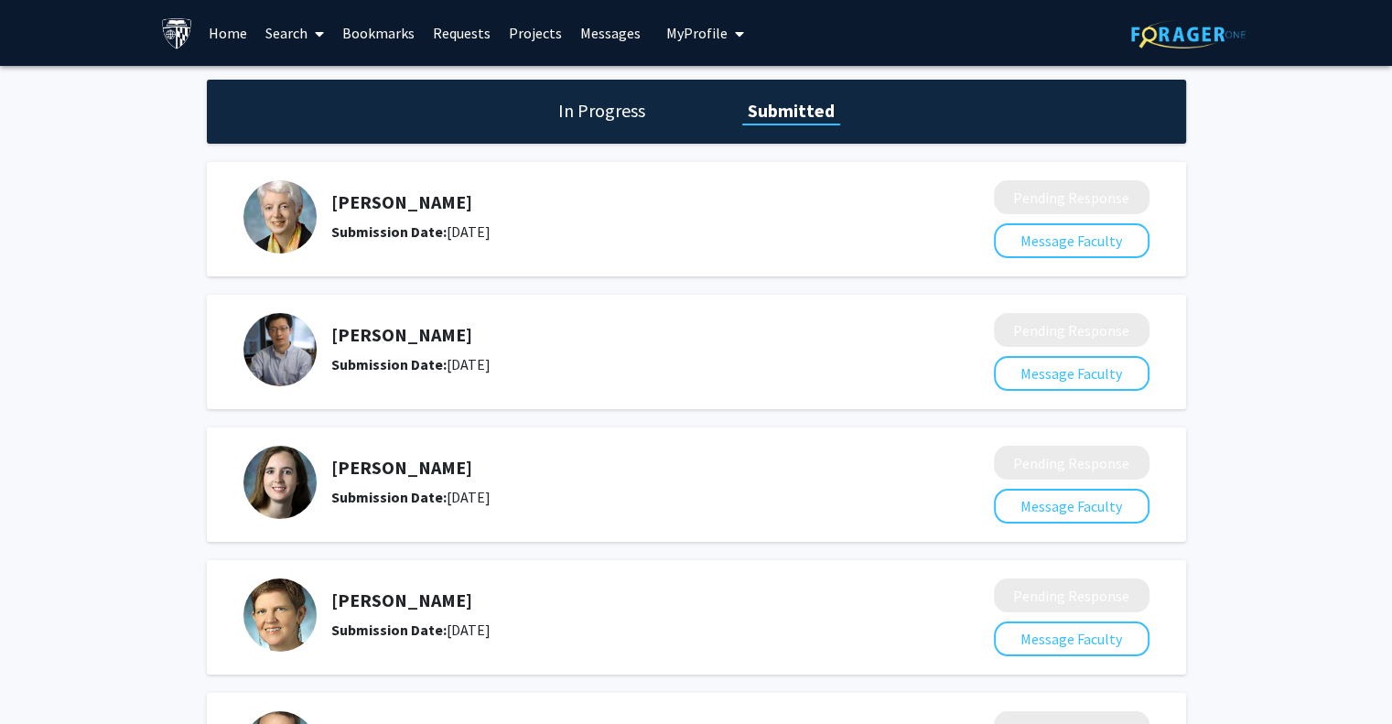
click at [690, 338] on h5 "[PERSON_NAME]" at bounding box center [613, 335] width 565 height 22
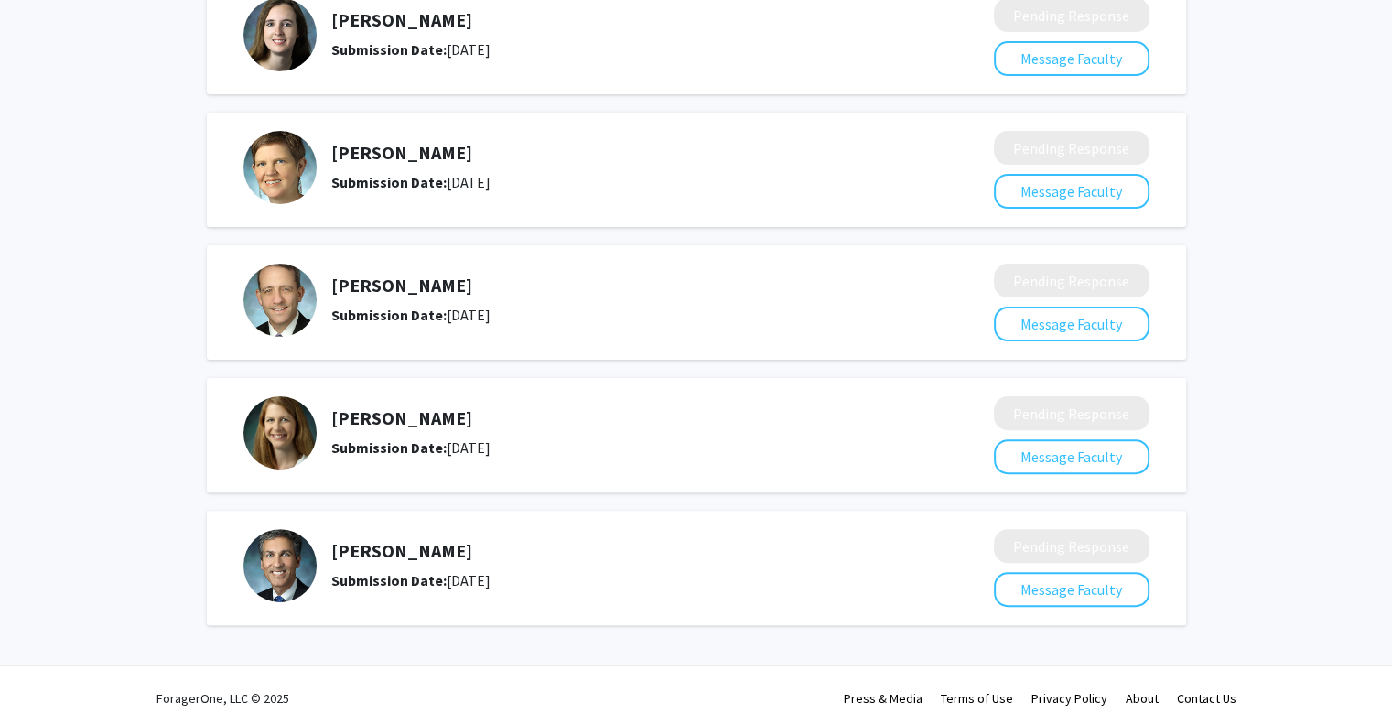
click at [381, 546] on h5 "Nicholas Maragakis" at bounding box center [613, 551] width 565 height 22
click at [1038, 580] on button "Message Faculty" at bounding box center [1072, 589] width 156 height 35
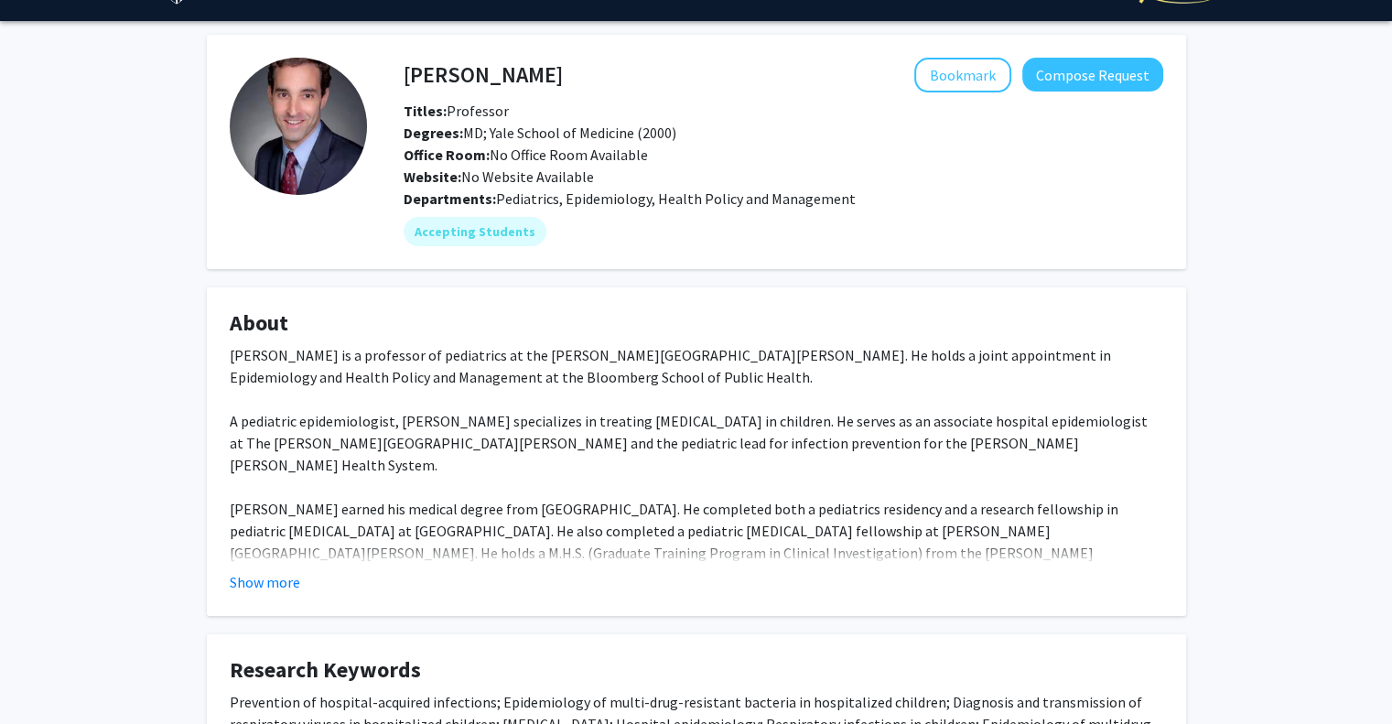
scroll to position [42, 0]
